Goal: Communication & Community: Answer question/provide support

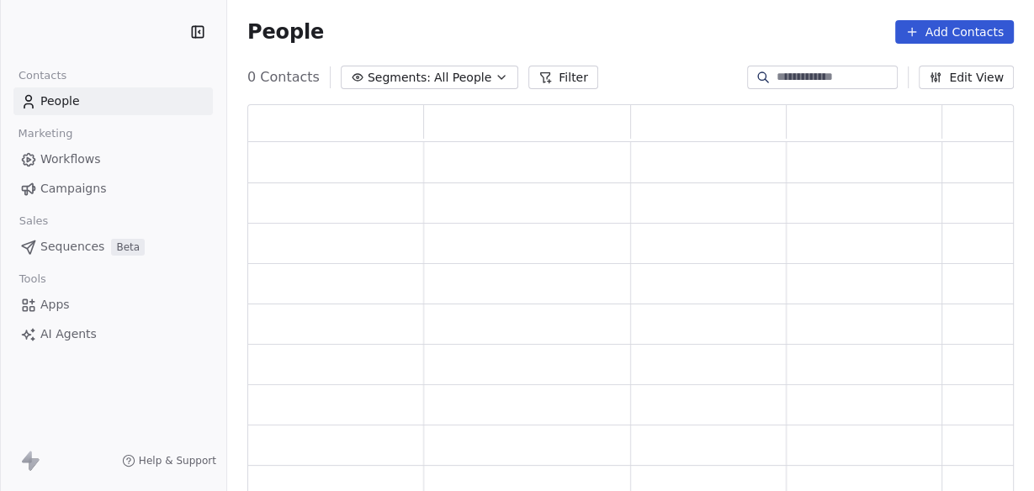
scroll to position [381, 755]
click at [64, 187] on span "Campaigns" at bounding box center [73, 189] width 66 height 18
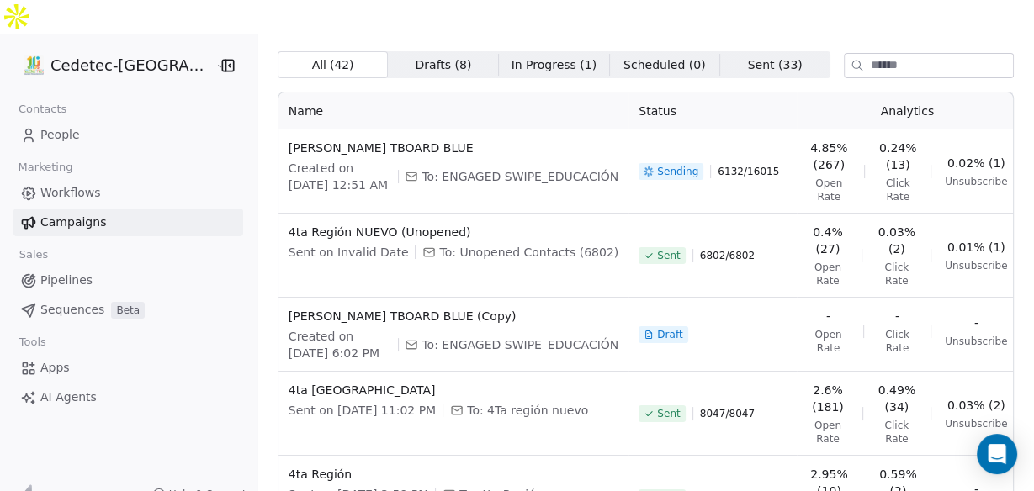
scroll to position [67, 0]
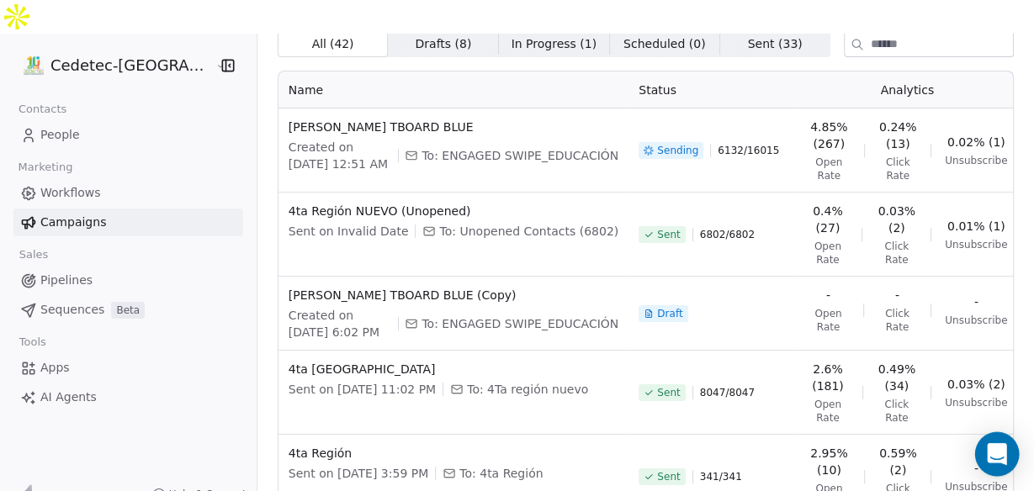
click at [992, 453] on icon "Open Intercom Messenger" at bounding box center [995, 454] width 19 height 22
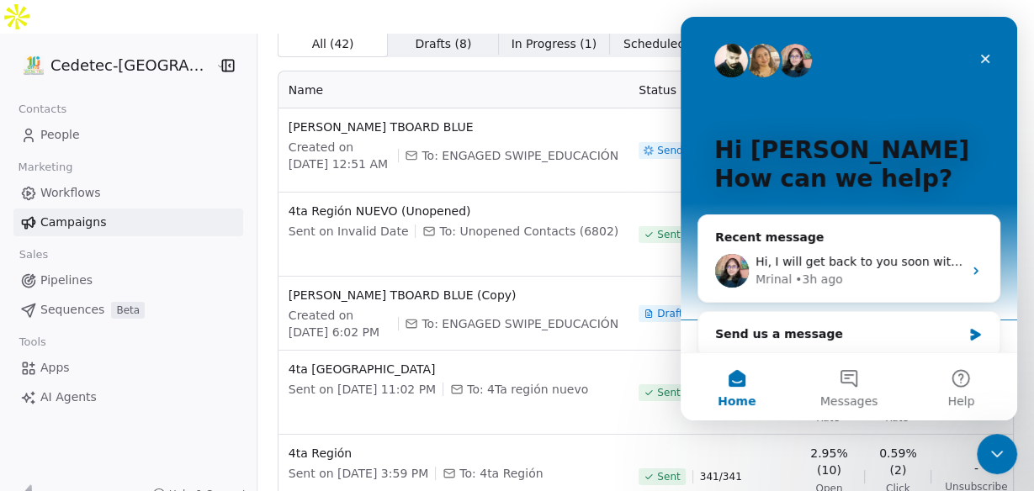
scroll to position [0, 0]
click at [847, 371] on button "Messages" at bounding box center [848, 386] width 112 height 67
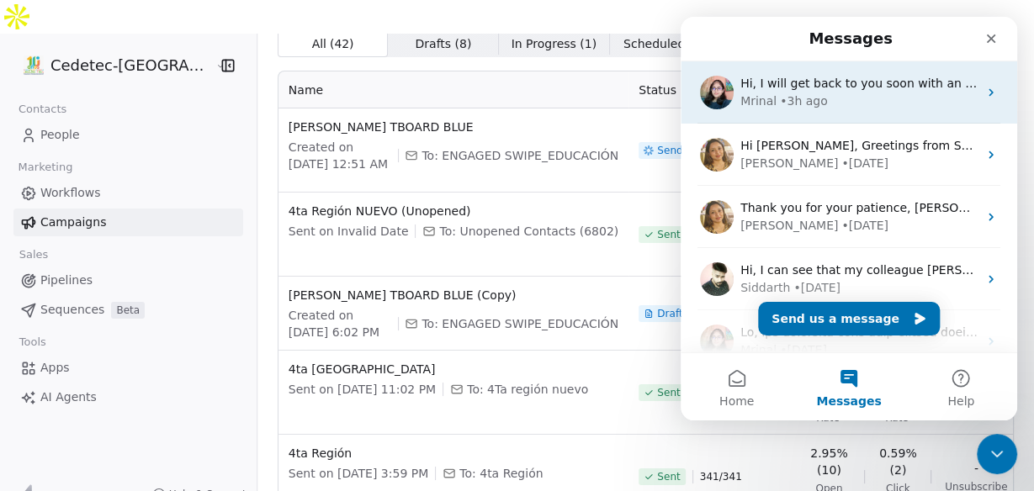
click at [789, 84] on span "Hi, I will get back to you soon with an update." at bounding box center [875, 83] width 270 height 13
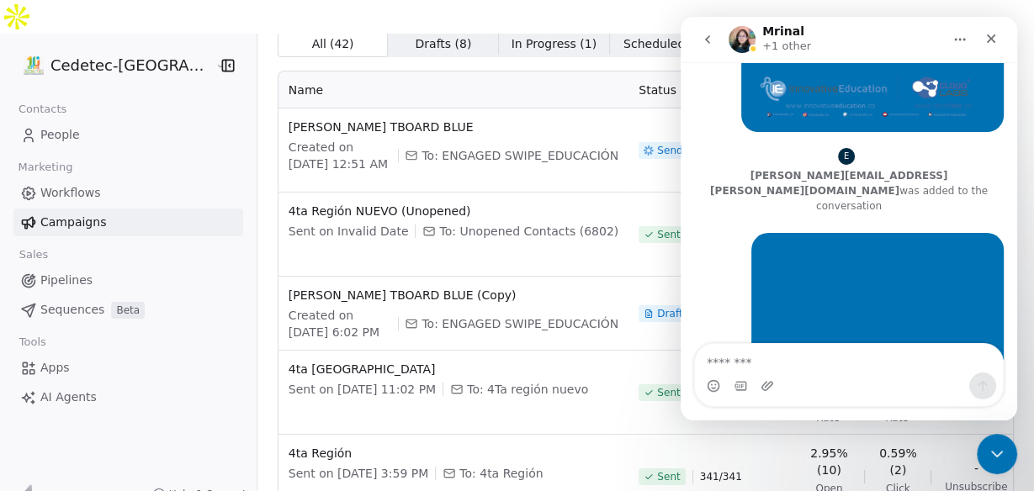
scroll to position [3450, 0]
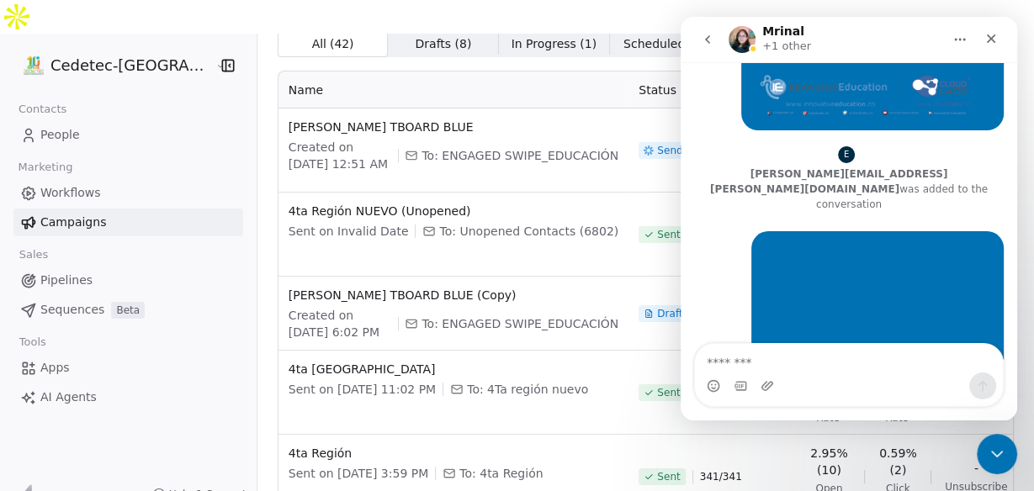
click at [758, 359] on textarea "Message…" at bounding box center [849, 358] width 308 height 29
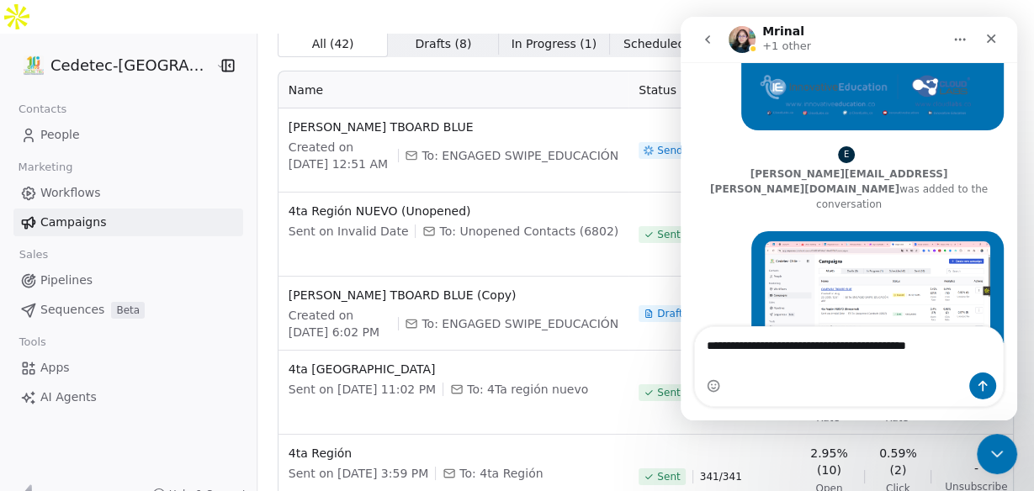
scroll to position [3466, 0]
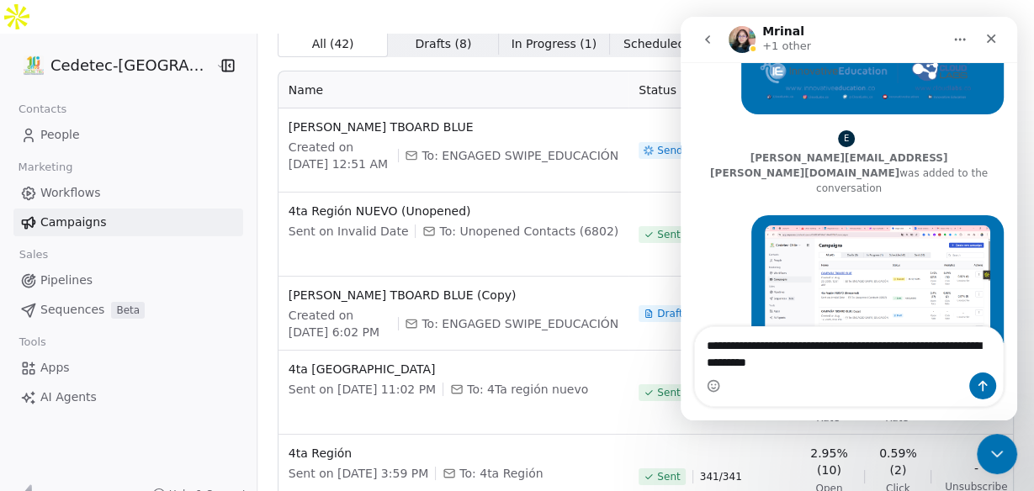
click at [871, 364] on textarea "**********" at bounding box center [849, 349] width 309 height 45
click at [979, 364] on textarea "**********" at bounding box center [849, 349] width 309 height 45
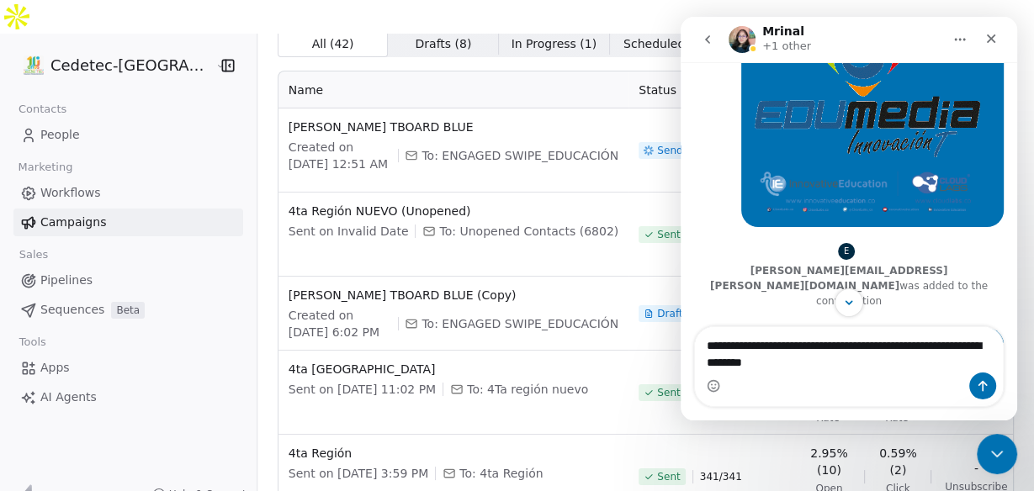
scroll to position [3332, 0]
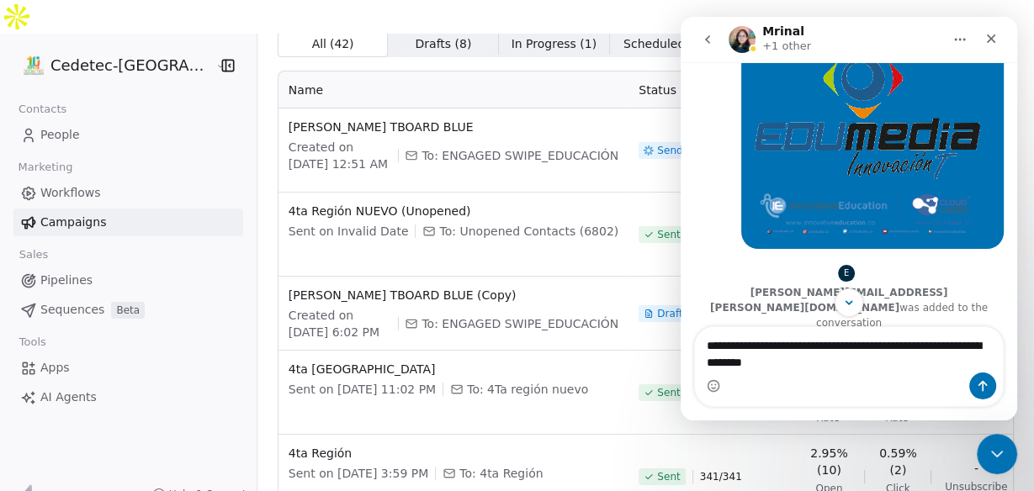
click at [827, 360] on img "Guillermo says…" at bounding box center [876, 423] width 225 height 127
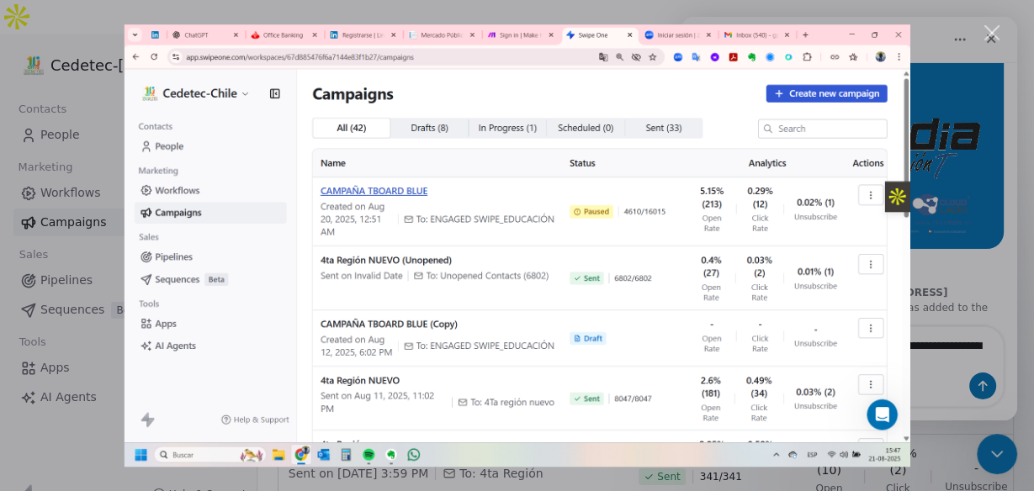
scroll to position [0, 0]
click at [959, 436] on div "Intercom messenger" at bounding box center [517, 245] width 1034 height 491
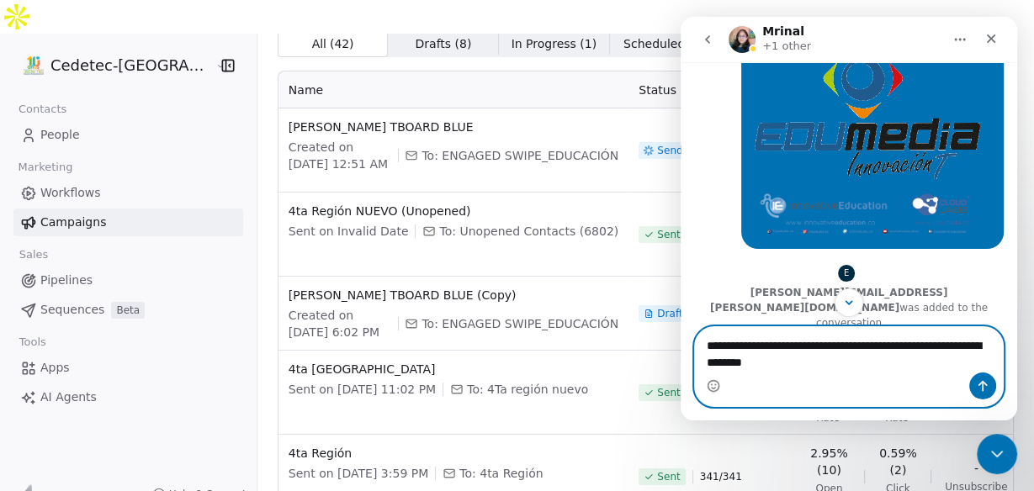
click at [945, 365] on textarea "**********" at bounding box center [849, 349] width 309 height 45
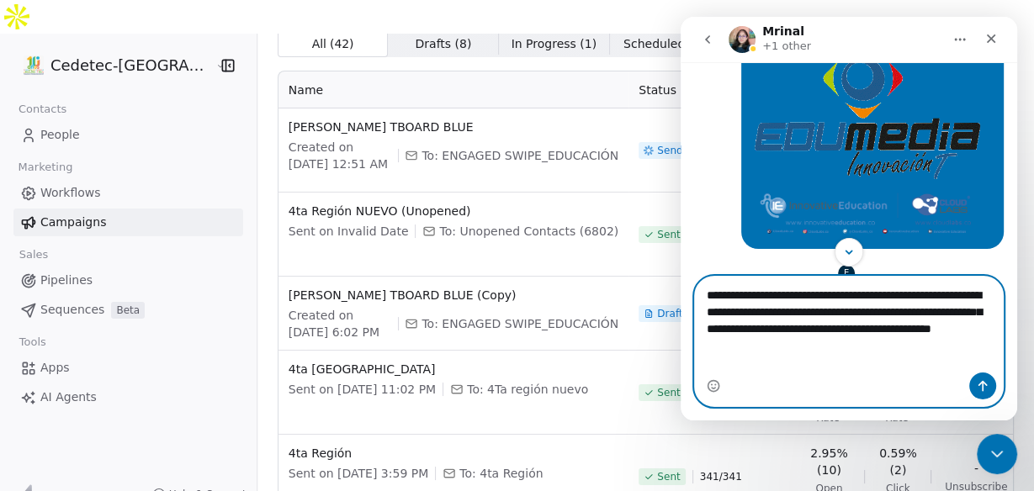
drag, startPoint x: 808, startPoint y: 370, endPoint x: 811, endPoint y: 361, distance: 9.6
click at [810, 361] on textarea "**********" at bounding box center [849, 325] width 309 height 96
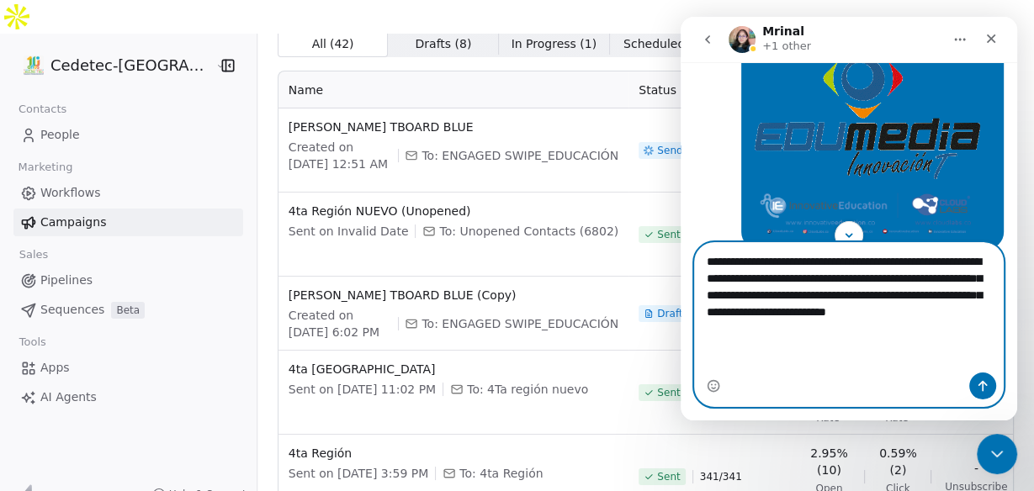
type textarea "**********"
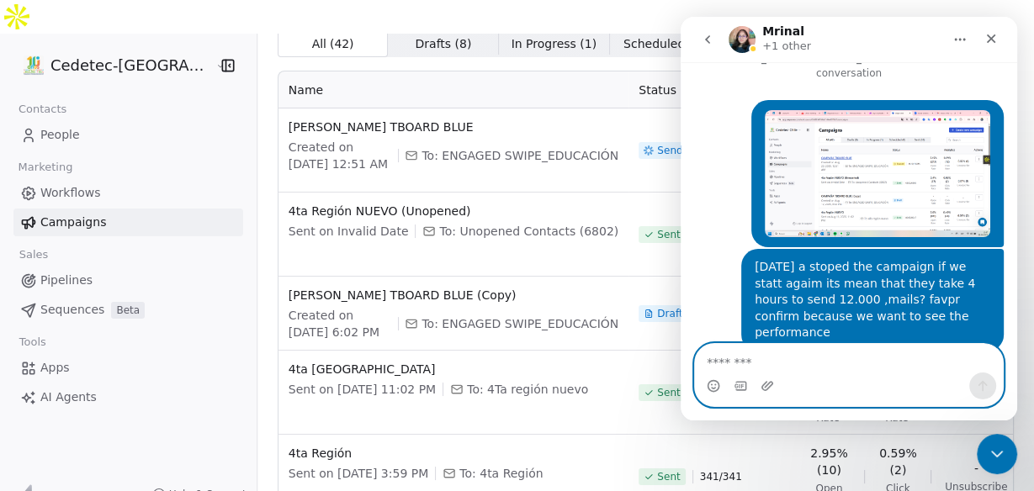
scroll to position [3599, 0]
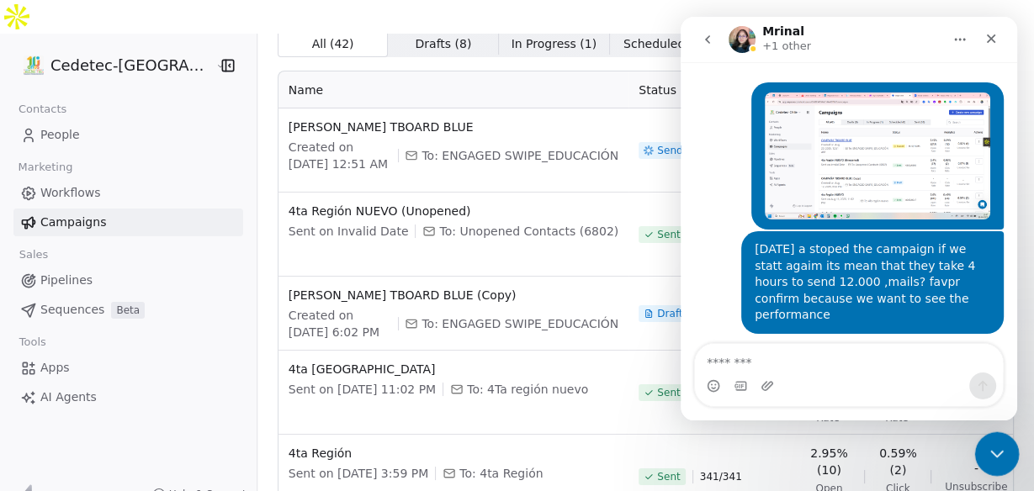
click at [1007, 452] on div "Close Intercom Messenger" at bounding box center [994, 451] width 40 height 40
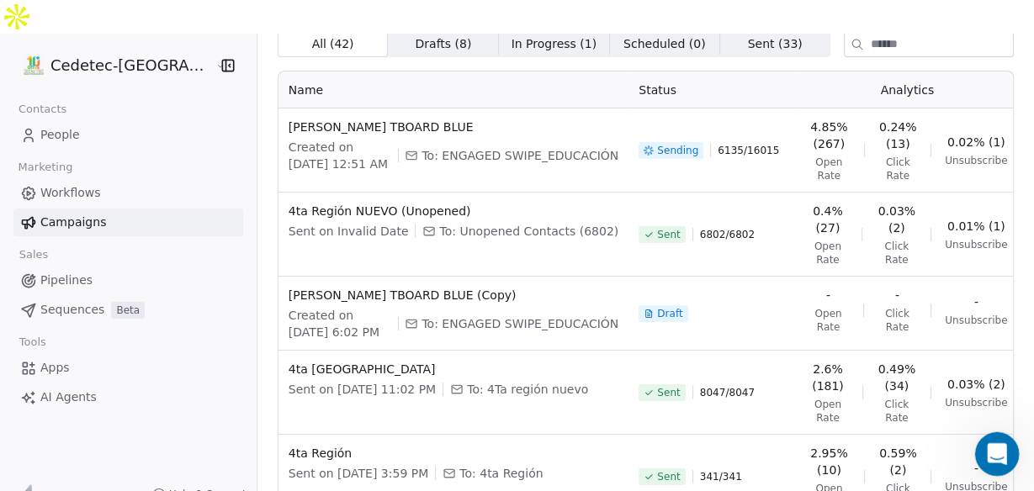
click at [993, 460] on icon "Open Intercom Messenger" at bounding box center [995, 452] width 28 height 28
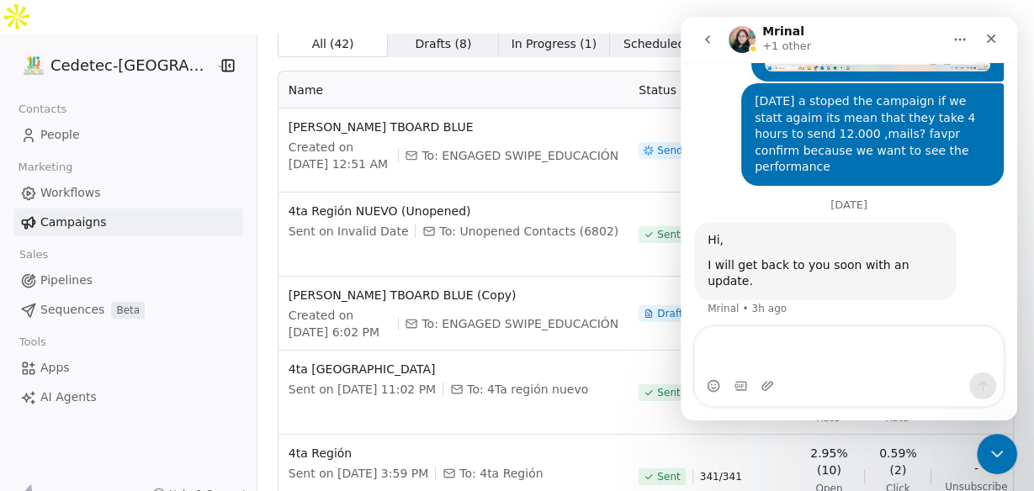
scroll to position [3765, 0]
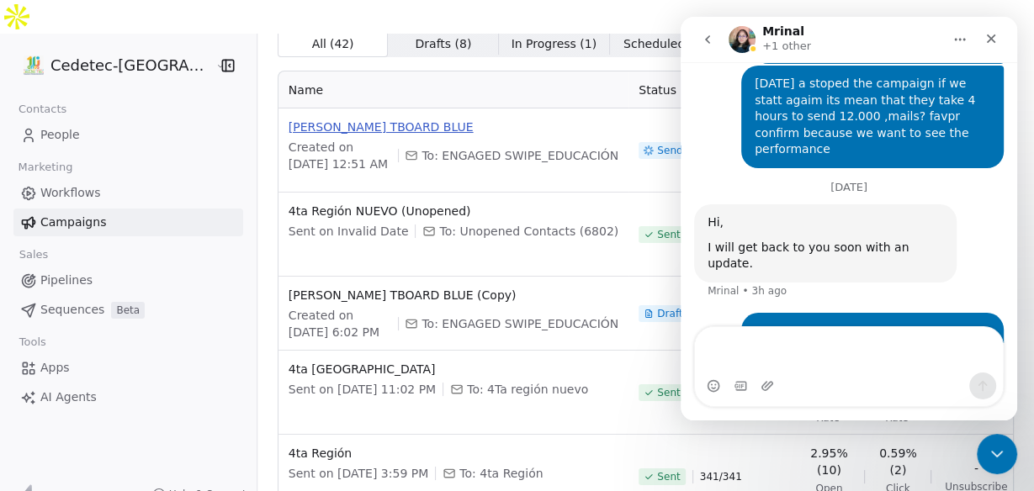
click at [504, 119] on span "[PERSON_NAME] TBOARD BLUE" at bounding box center [453, 127] width 330 height 17
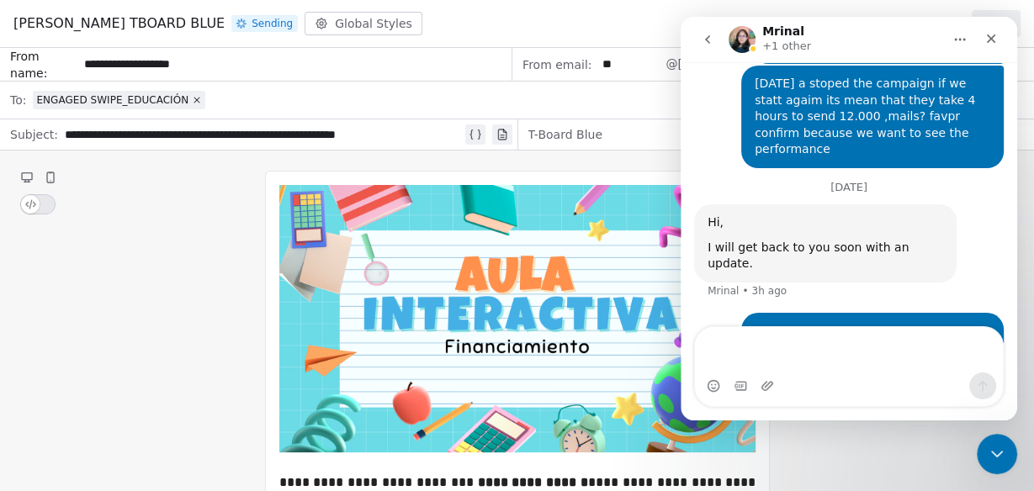
click at [473, 34] on div "[PERSON_NAME] TBOARD BLUE Sending Global Styles Back" at bounding box center [517, 24] width 1034 height 48
